Goal: Task Accomplishment & Management: Use online tool/utility

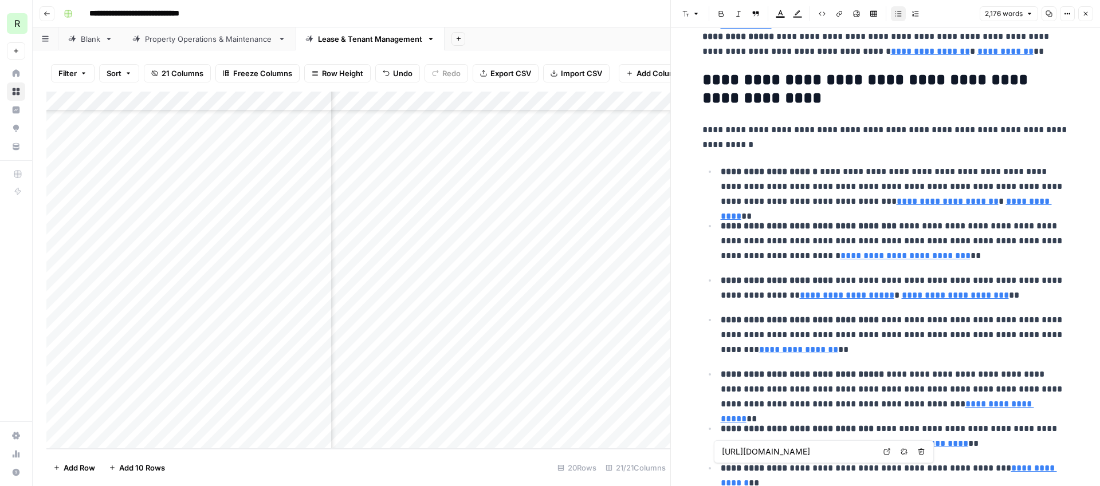
scroll to position [2889, 0]
click at [1089, 14] on button "Close" at bounding box center [1085, 13] width 15 height 15
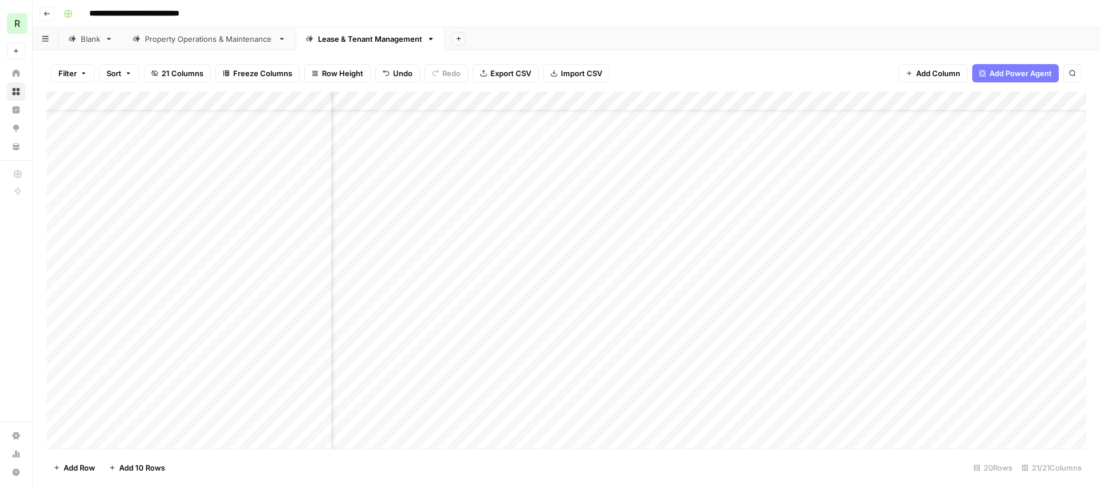
scroll to position [44, 893]
click at [173, 176] on div "Add Column" at bounding box center [566, 271] width 1040 height 358
click at [662, 172] on div "Add Column" at bounding box center [566, 271] width 1040 height 358
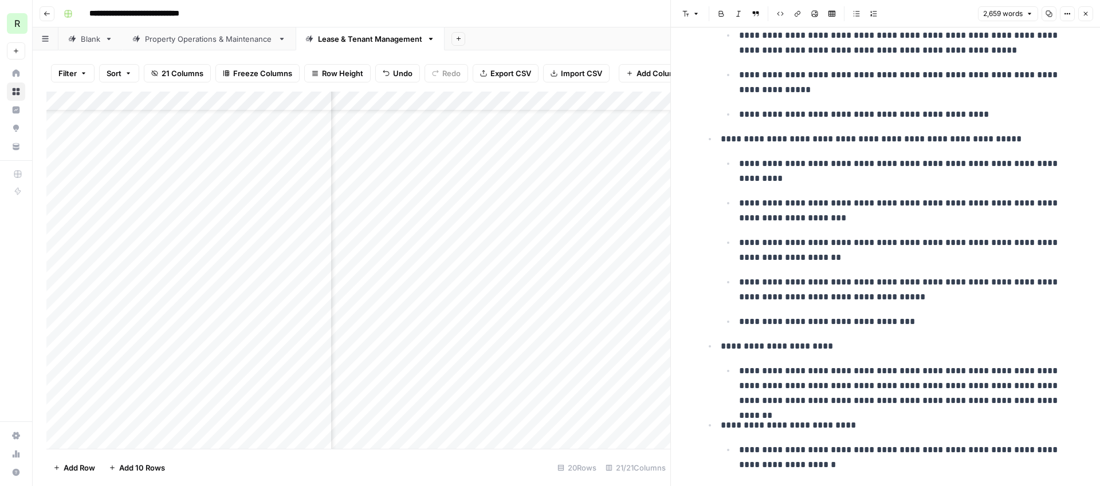
scroll to position [2878, 0]
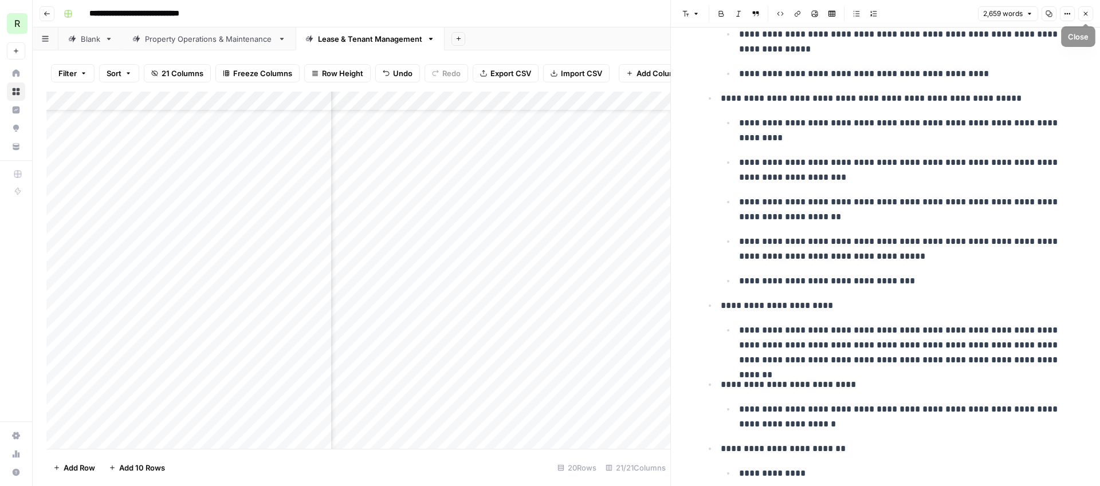
click at [1086, 17] on icon "button" at bounding box center [1085, 13] width 7 height 7
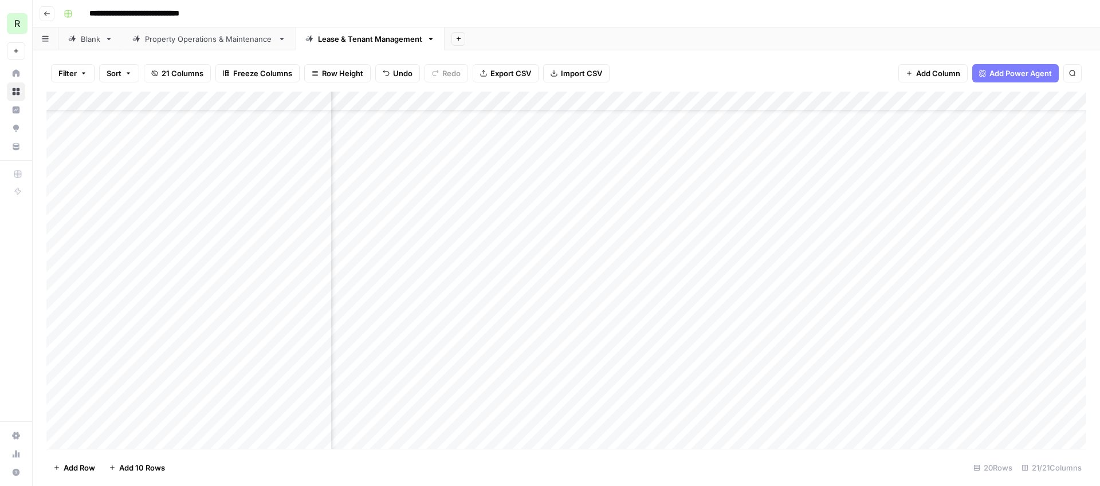
scroll to position [44, 1650]
click at [767, 172] on div "Add Column" at bounding box center [566, 271] width 1040 height 358
